Goal: Obtain resource: Download file/media

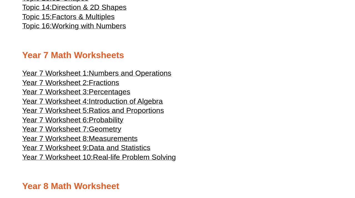
scroll to position [1286, 0]
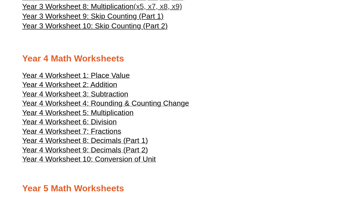
scroll to position [640, 0]
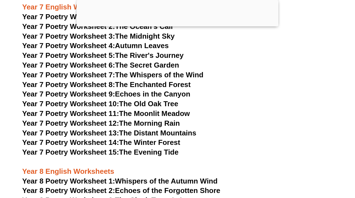
scroll to position [3543, 0]
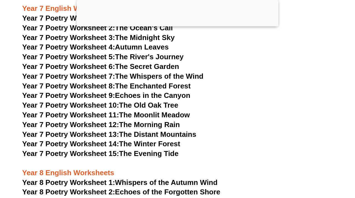
click at [157, 110] on link "Year 7 Poetry Worksheet 11: The Moonlit Meadow" at bounding box center [106, 114] width 168 height 8
